Goal: Task Accomplishment & Management: Manage account settings

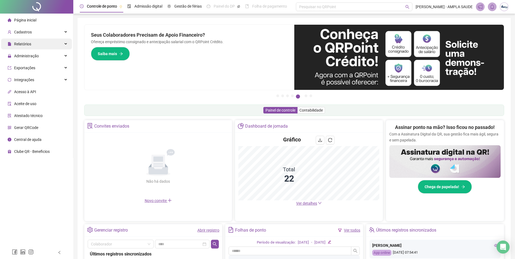
click at [26, 42] on span "Relatórios" at bounding box center [22, 44] width 17 height 4
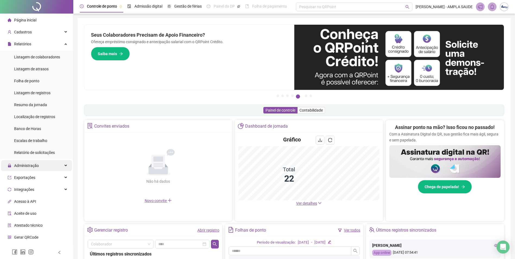
click at [30, 166] on span "Administração" at bounding box center [26, 166] width 25 height 4
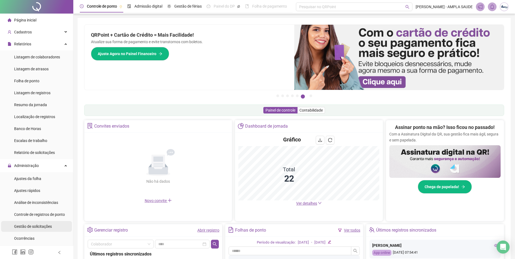
click at [31, 227] on span "Gestão de solicitações" at bounding box center [33, 226] width 38 height 4
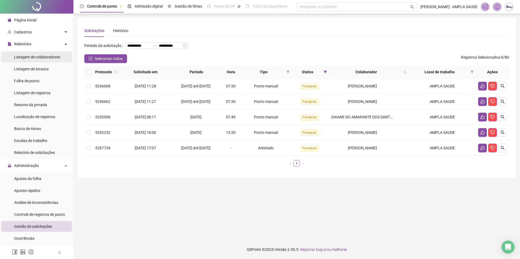
click at [24, 57] on span "Listagem de colaboradores" at bounding box center [37, 57] width 46 height 4
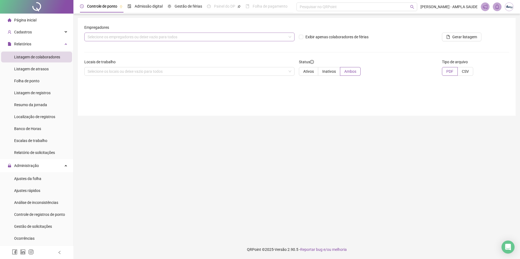
click at [158, 37] on div "Selecione os empregadores ou deixe vazio para todos" at bounding box center [189, 37] width 210 height 9
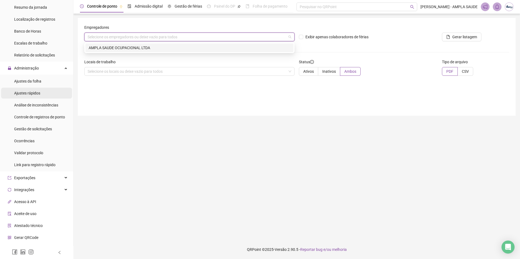
scroll to position [107, 0]
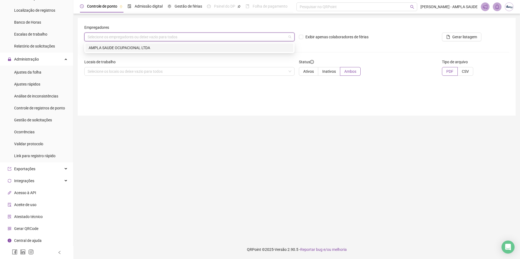
click at [28, 229] on span "Gerar QRCode" at bounding box center [26, 229] width 24 height 4
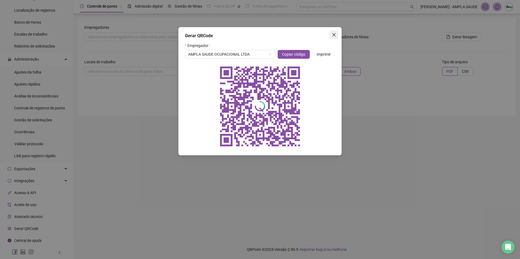
click at [331, 36] on span "Close" at bounding box center [333, 35] width 9 height 4
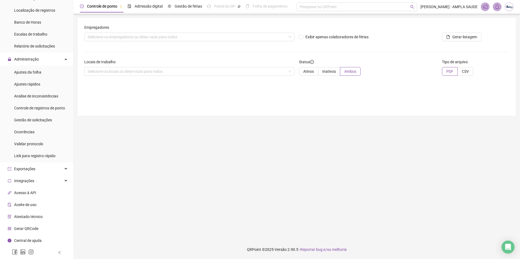
click at [30, 230] on span "Gerar QRCode" at bounding box center [26, 229] width 24 height 4
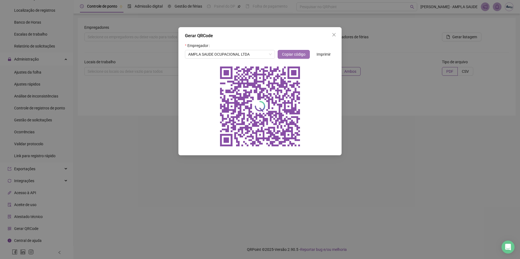
click at [293, 55] on span "Copiar código" at bounding box center [293, 54] width 23 height 6
click at [335, 33] on span "Close" at bounding box center [333, 35] width 9 height 4
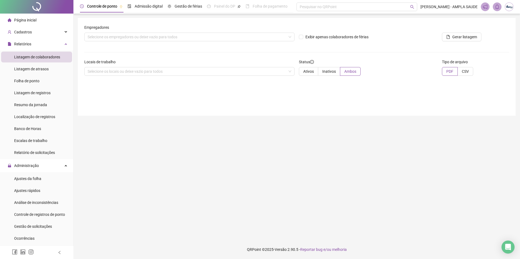
click at [33, 57] on span "Listagem de colaboradores" at bounding box center [37, 57] width 46 height 4
click at [98, 39] on div "Selecione os empregadores ou deixe vazio para todos" at bounding box center [189, 37] width 210 height 9
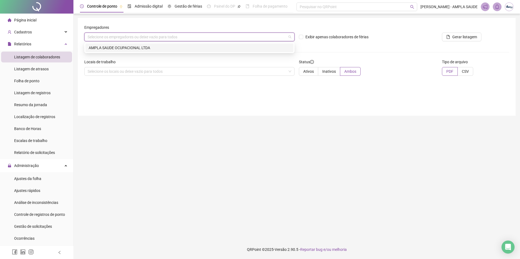
click at [102, 45] on div "AMPLA SAUDE OCUPACIONAL LTDA" at bounding box center [189, 48] width 201 height 6
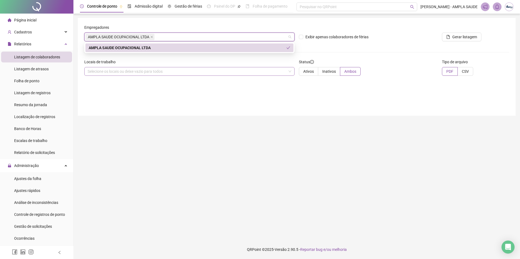
click at [105, 75] on div "Selecione os locais ou deixe vazio para todos" at bounding box center [189, 71] width 210 height 9
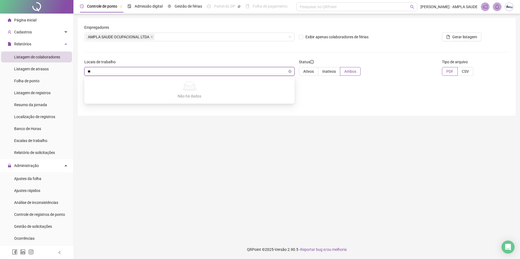
type input "***"
click at [137, 142] on main "Empregadores AMPLA SAUDE OCUPACIONAL LTDA Exibir apenas colaboradores de férias…" at bounding box center [296, 127] width 437 height 218
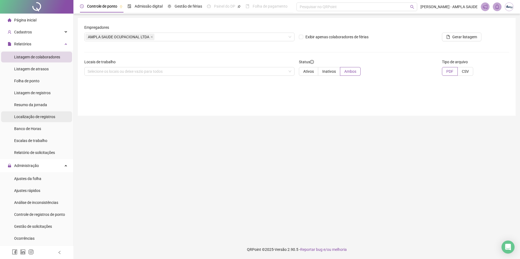
drag, startPoint x: 105, startPoint y: 126, endPoint x: 35, endPoint y: 120, distance: 70.9
click at [105, 126] on main "Empregadores AMPLA SAUDE OCUPACIONAL LTDA Exibir apenas colaboradores de férias…" at bounding box center [296, 127] width 437 height 218
click at [32, 71] on span "Listagem de atrasos" at bounding box center [31, 69] width 35 height 4
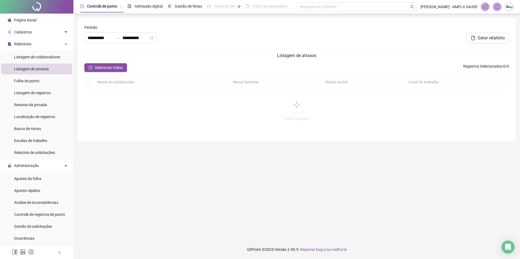
type input "**********"
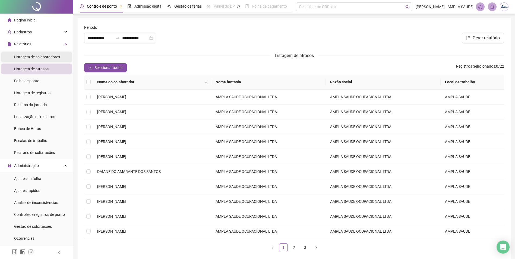
click at [34, 55] on span "Listagem de colaboradores" at bounding box center [37, 57] width 46 height 4
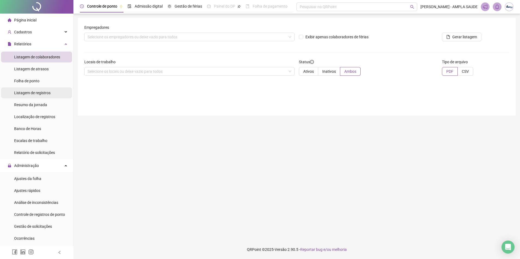
click at [33, 92] on span "Listagem de registros" at bounding box center [32, 93] width 36 height 4
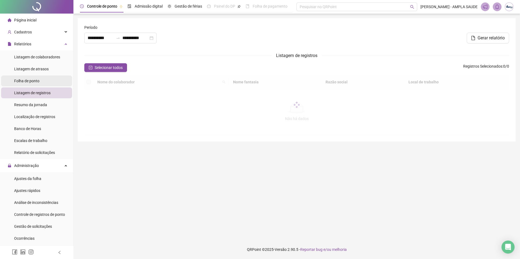
type input "**********"
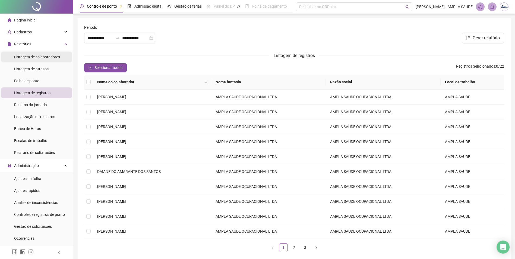
drag, startPoint x: 31, startPoint y: 67, endPoint x: 29, endPoint y: 60, distance: 7.8
click at [31, 66] on div "Listagem de atrasos" at bounding box center [31, 69] width 35 height 11
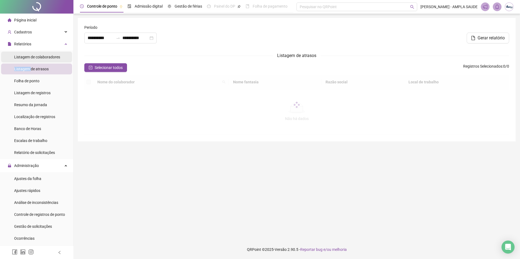
type input "**********"
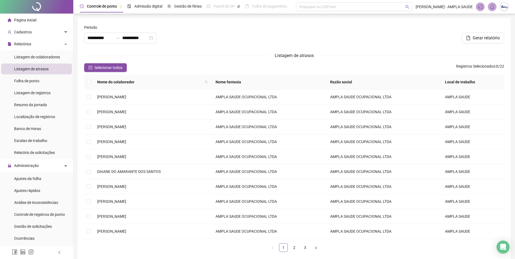
drag, startPoint x: 29, startPoint y: 60, endPoint x: 25, endPoint y: 21, distance: 38.8
click at [25, 21] on span "Página inicial" at bounding box center [25, 20] width 22 height 4
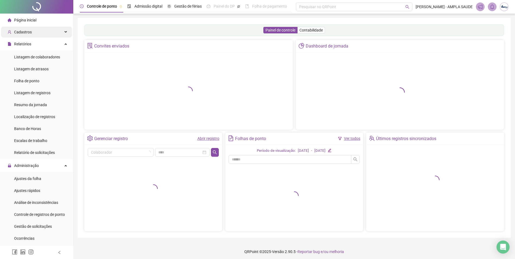
click at [25, 29] on span "Cadastros" at bounding box center [20, 32] width 24 height 11
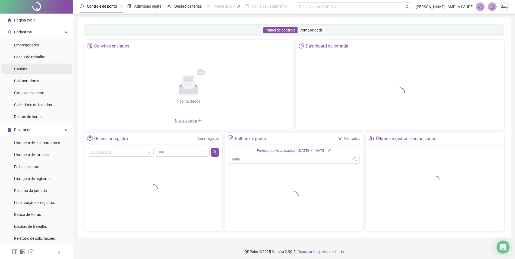
click at [29, 78] on div "Colaboradores" at bounding box center [26, 81] width 25 height 11
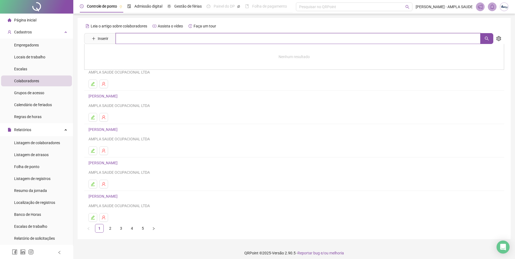
click at [137, 39] on input "text" at bounding box center [298, 38] width 365 height 11
type input "********"
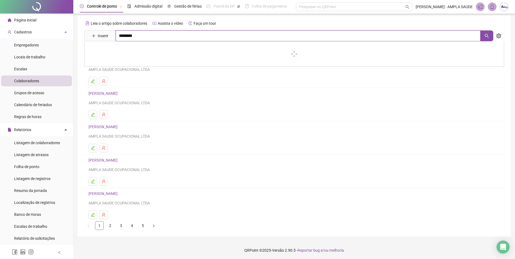
scroll to position [4, 0]
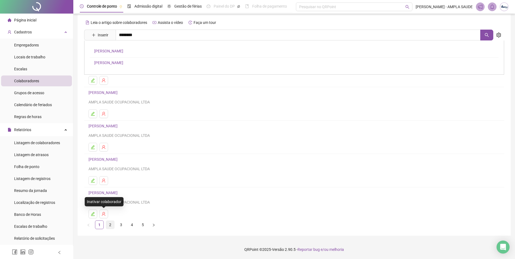
click at [109, 225] on link "2" at bounding box center [110, 225] width 8 height 8
click at [111, 157] on link "[PERSON_NAME]" at bounding box center [104, 159] width 31 height 4
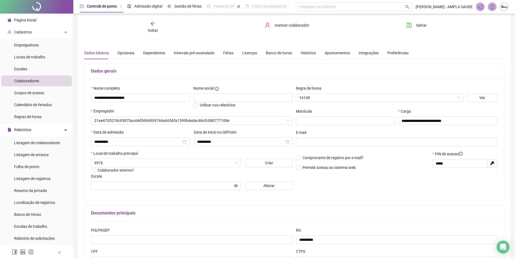
type input "********"
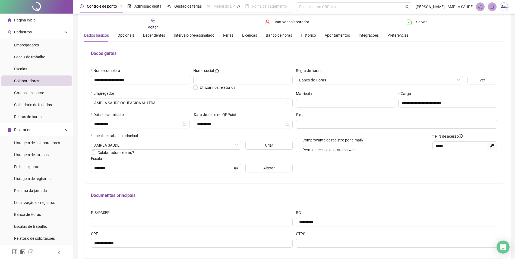
scroll to position [31, 0]
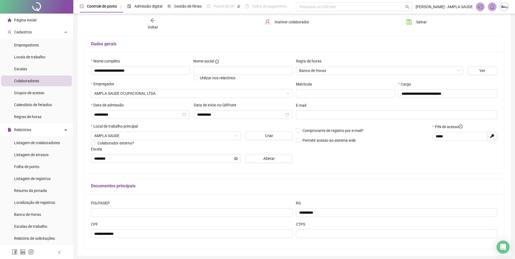
click at [29, 21] on span "Página inicial" at bounding box center [25, 20] width 22 height 4
